Goal: Information Seeking & Learning: Learn about a topic

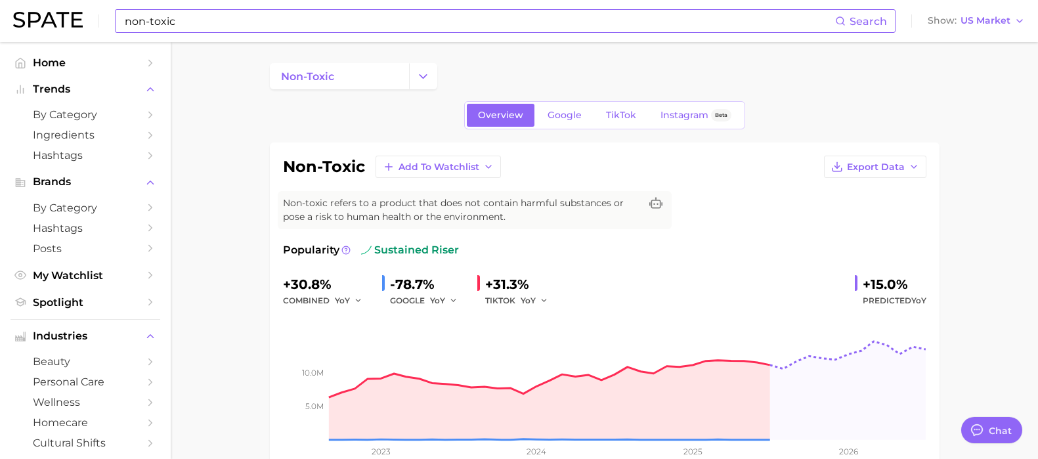
scroll to position [81, 0]
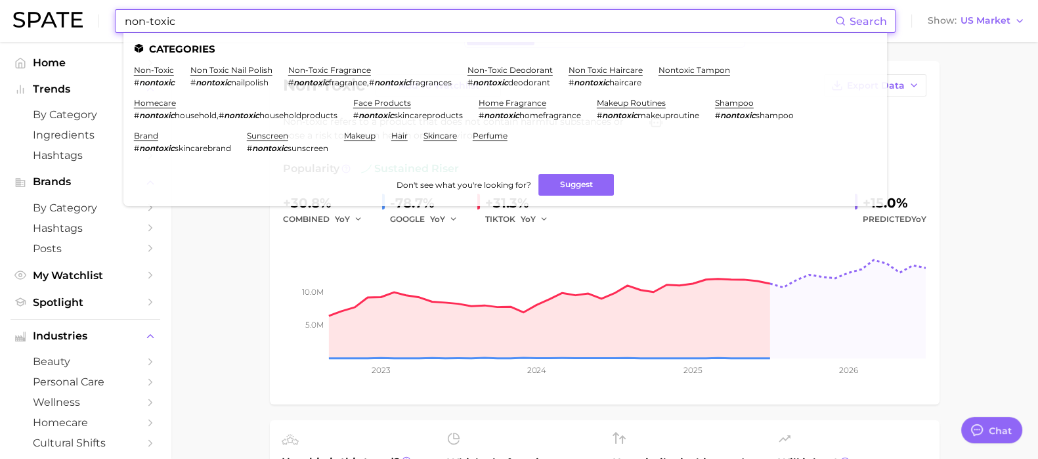
drag, startPoint x: 185, startPoint y: 21, endPoint x: 77, endPoint y: 28, distance: 107.9
click at [77, 28] on div "non-toxic Search Categories non-toxic # nontoxic non toxic nail polish # nontox…" at bounding box center [519, 21] width 1012 height 42
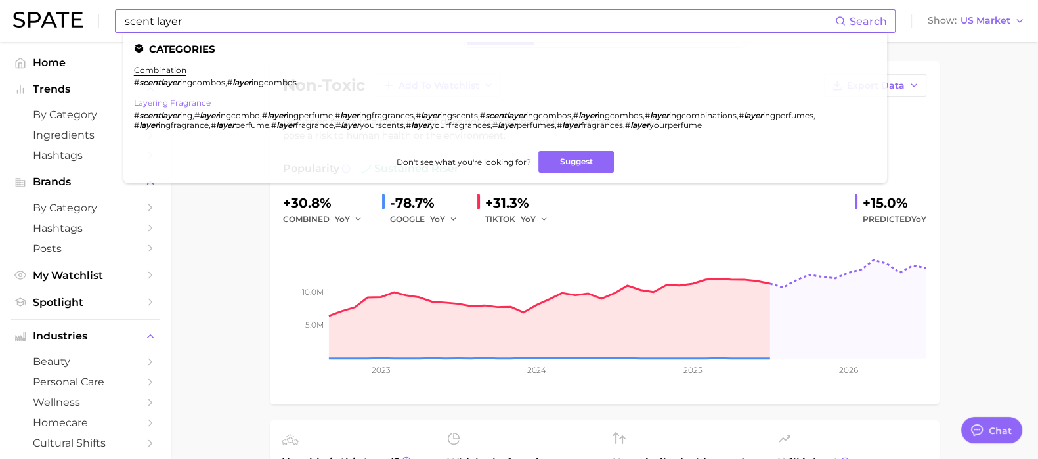
click at [166, 103] on link "layering fragrance" at bounding box center [172, 103] width 77 height 10
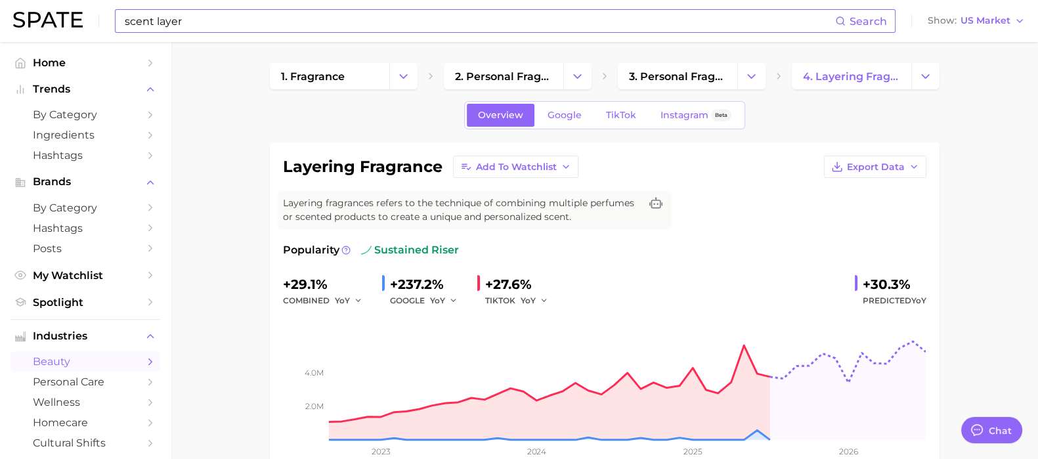
click at [171, 29] on input "scent layer" at bounding box center [479, 21] width 712 height 22
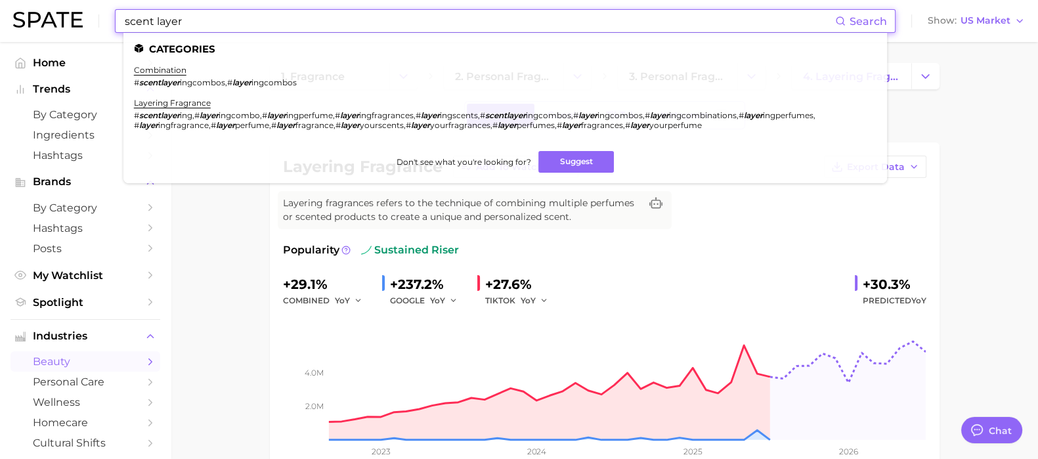
drag, startPoint x: 198, startPoint y: 21, endPoint x: 93, endPoint y: 25, distance: 104.4
click at [93, 25] on div "scent layer Search Categories combination # scentlayer ingcombos , # layer ingc…" at bounding box center [519, 21] width 1012 height 42
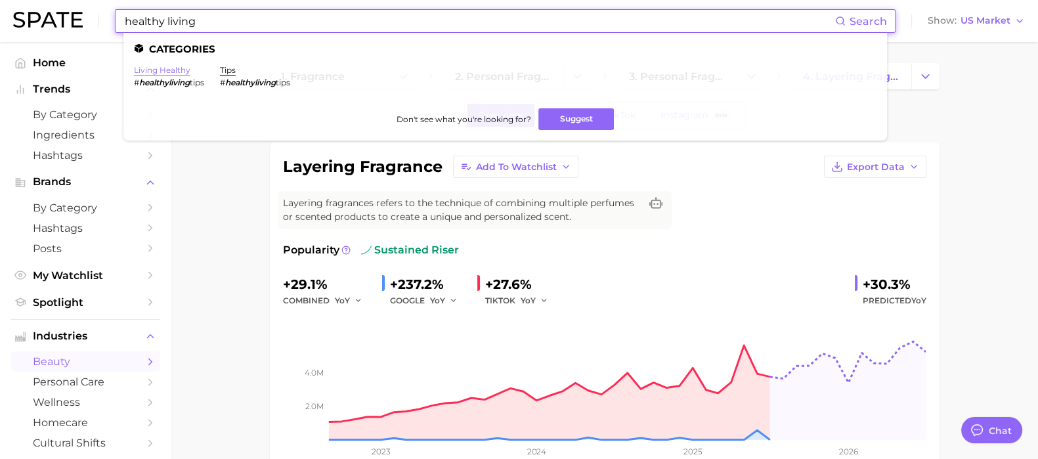
type input "healthy living"
click at [169, 69] on link "living healthy" at bounding box center [162, 70] width 56 height 10
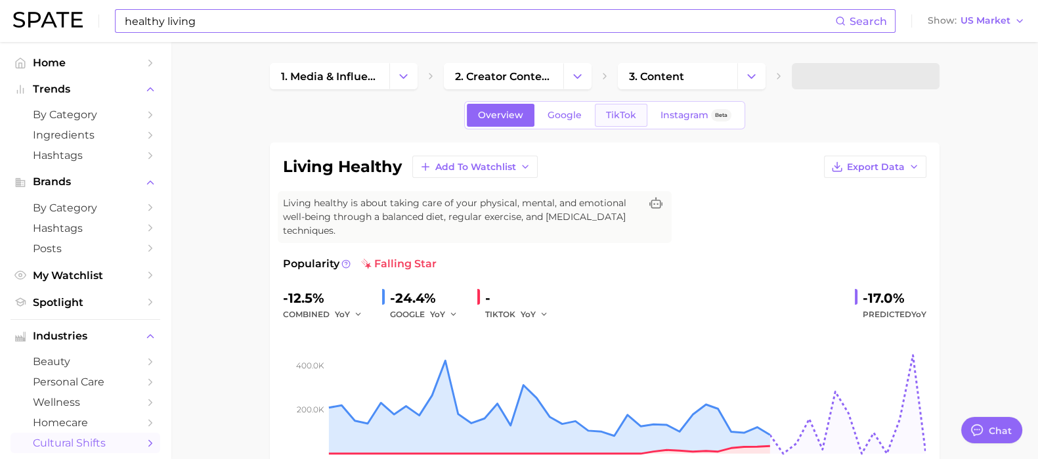
click at [612, 114] on span "TikTok" at bounding box center [621, 115] width 30 height 11
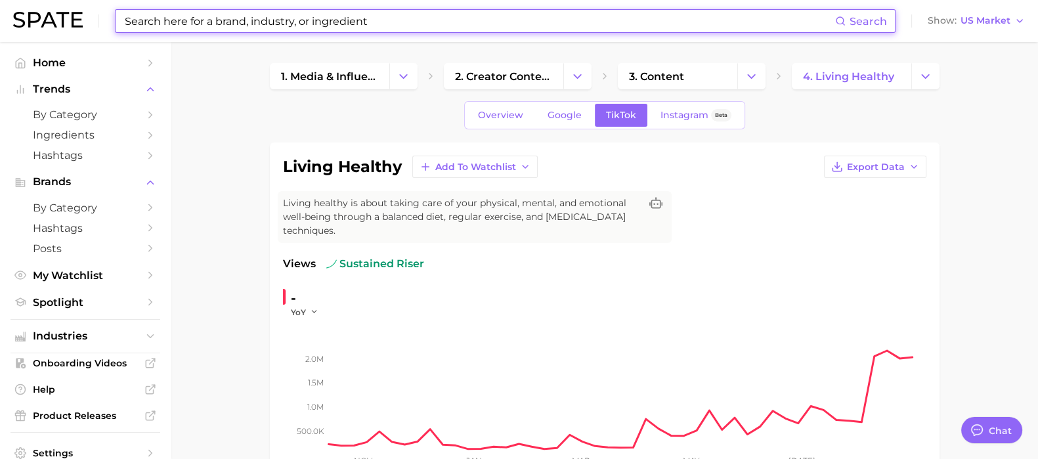
click at [186, 24] on input at bounding box center [479, 21] width 712 height 22
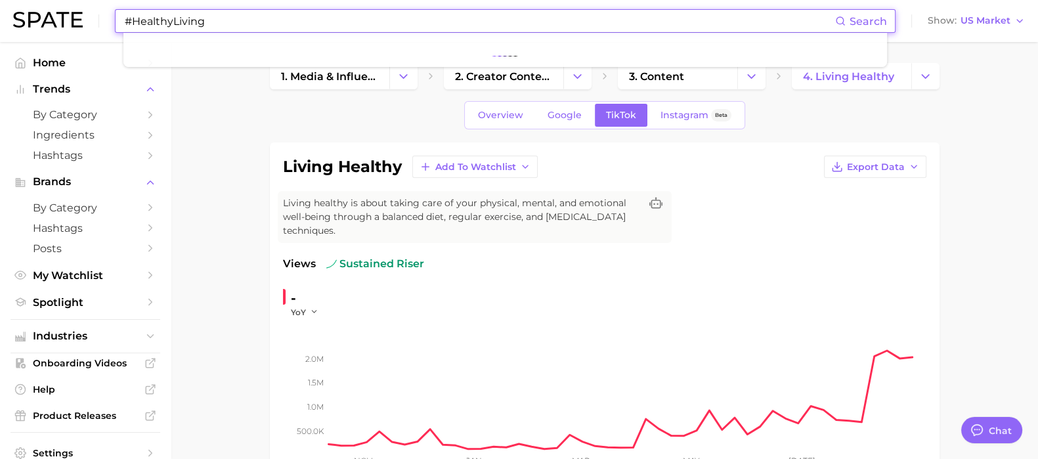
type input "#HealthyLiving"
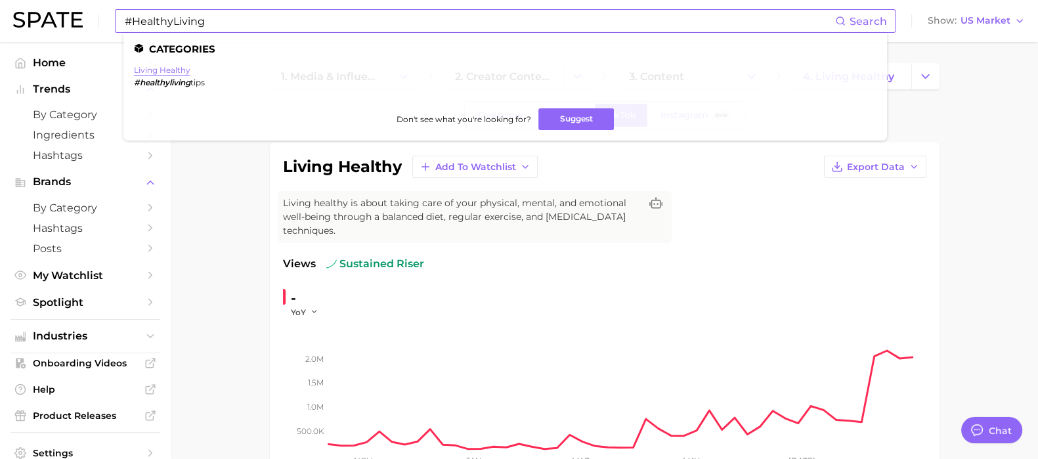
click at [178, 72] on link "living healthy" at bounding box center [162, 70] width 56 height 10
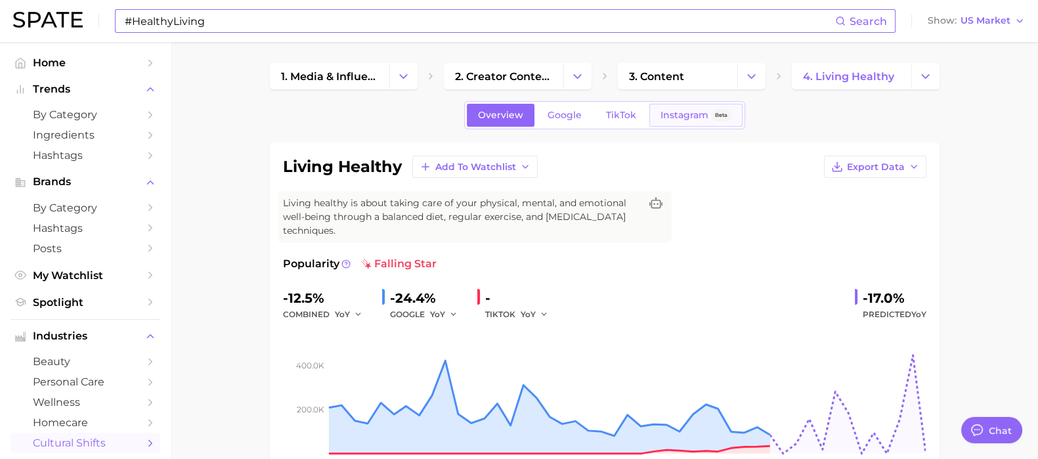
click at [691, 110] on span "Instagram" at bounding box center [684, 115] width 48 height 11
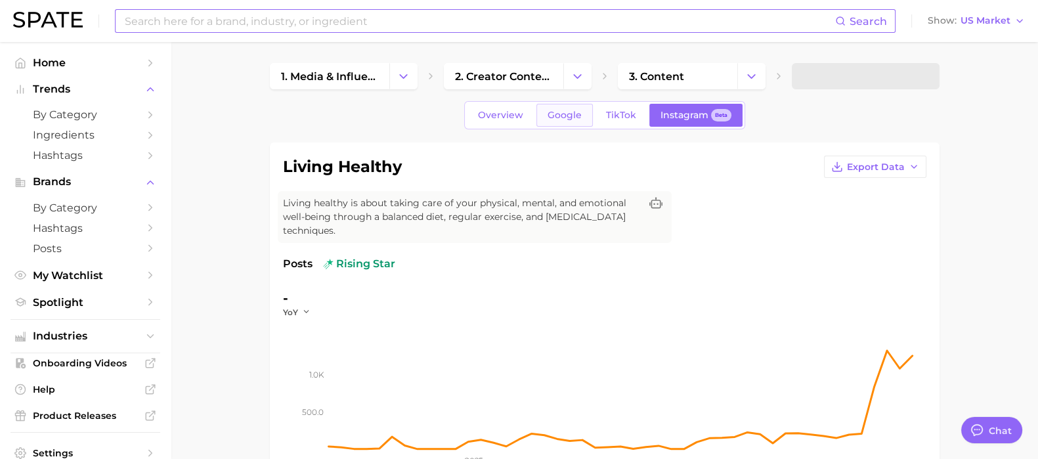
click at [561, 111] on span "Google" at bounding box center [564, 115] width 34 height 11
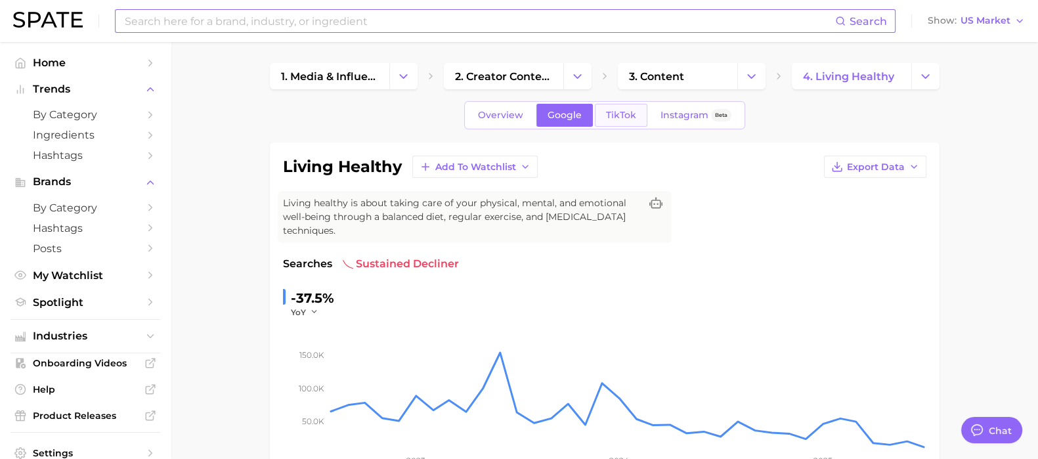
click at [637, 114] on link "TikTok" at bounding box center [621, 115] width 53 height 23
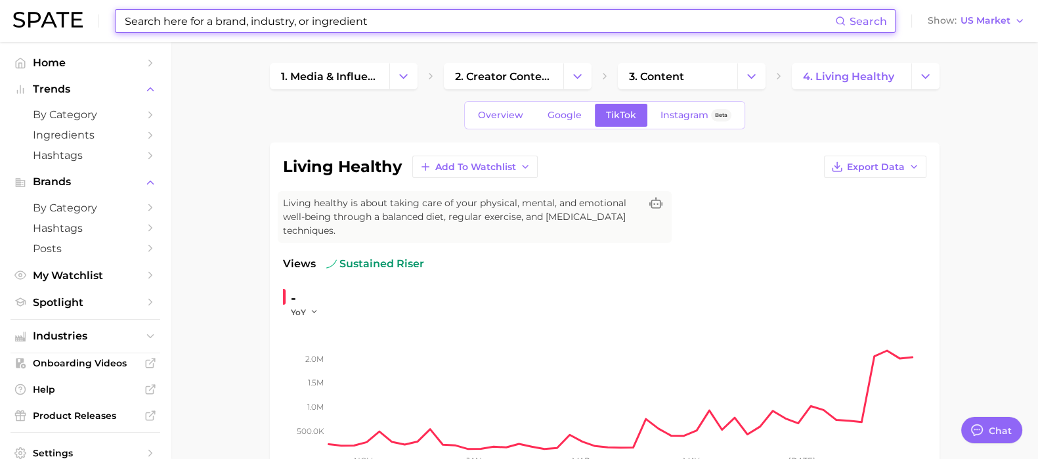
click at [276, 24] on input at bounding box center [479, 21] width 712 height 22
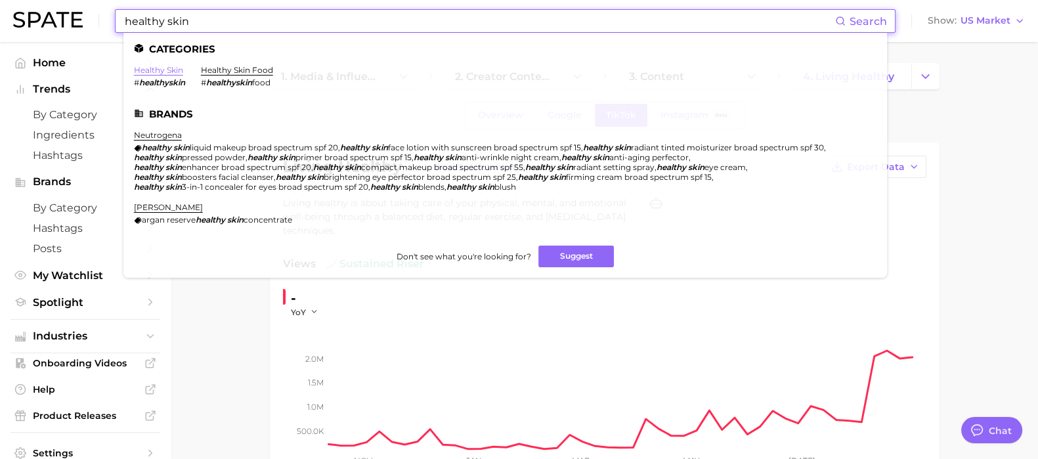
type input "healthy skin"
click at [154, 68] on link "healthy skin" at bounding box center [158, 70] width 49 height 10
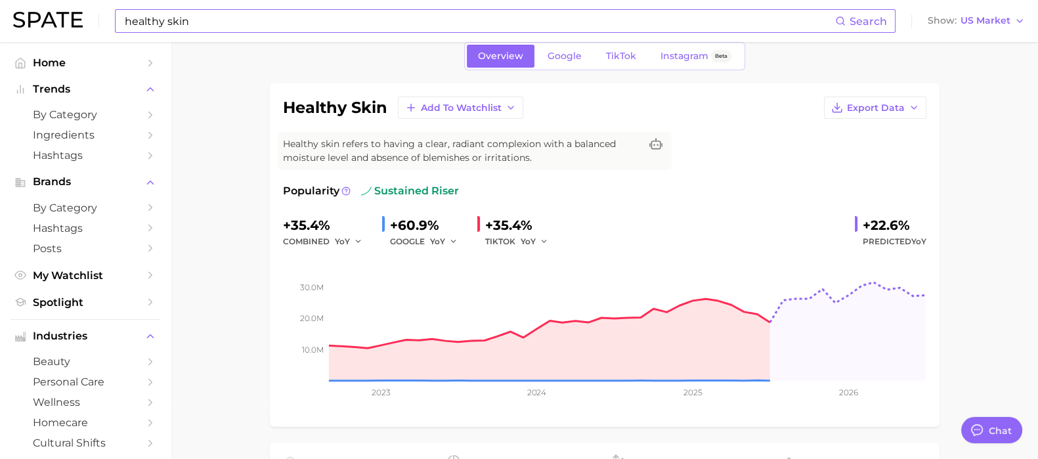
scroll to position [81, 0]
